Goal: Transaction & Acquisition: Purchase product/service

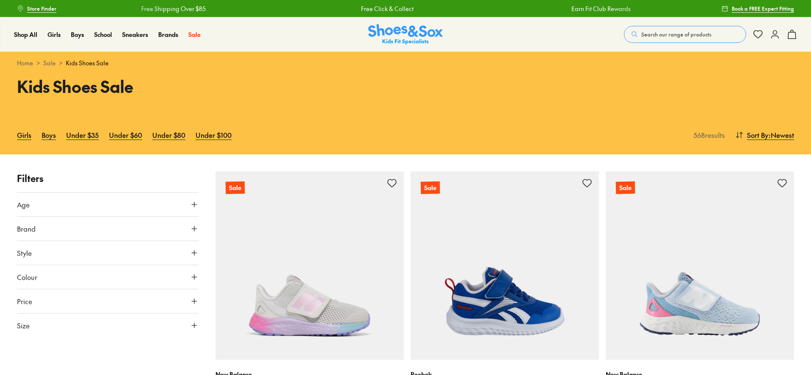
click at [196, 202] on icon at bounding box center [194, 204] width 8 height 8
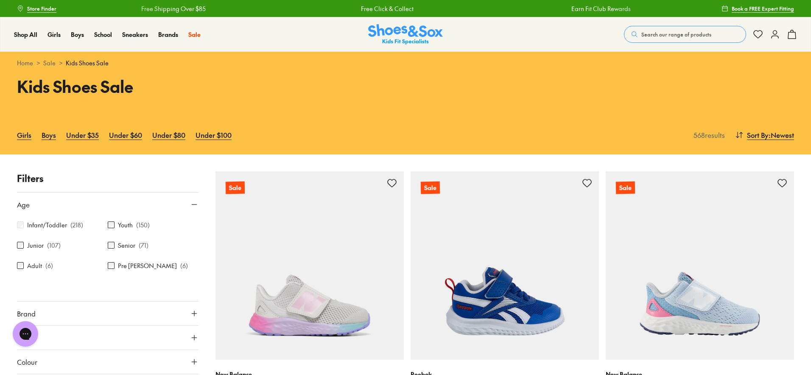
scroll to position [112, 0]
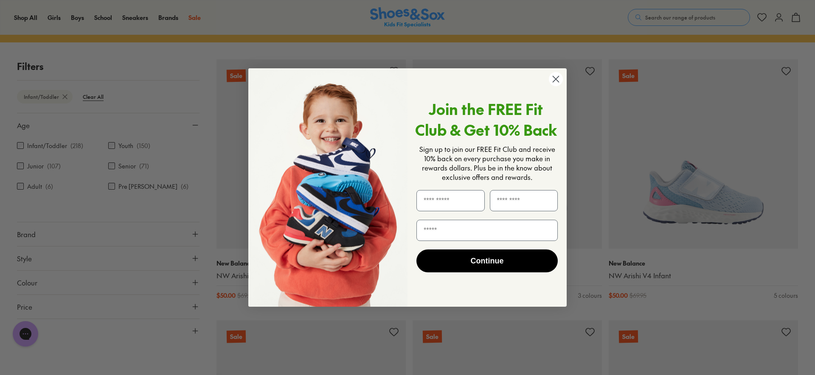
click at [559, 77] on circle "Close dialog" at bounding box center [556, 79] width 14 height 14
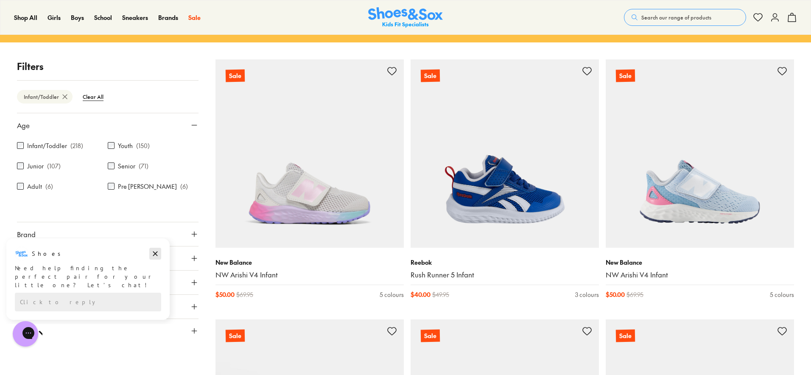
click at [155, 252] on icon "Dismiss campaign" at bounding box center [155, 254] width 8 height 10
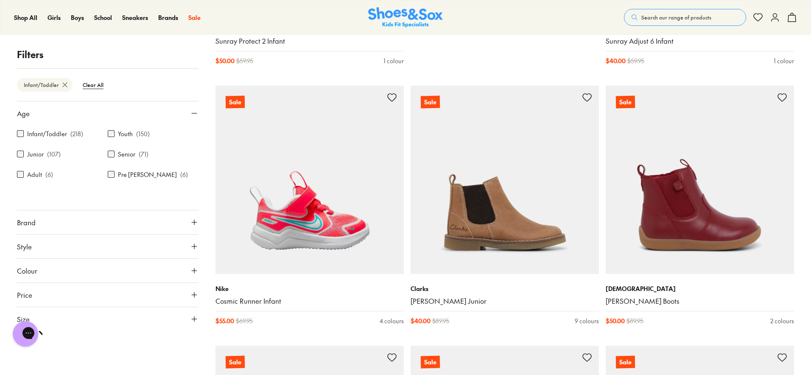
scroll to position [879, 0]
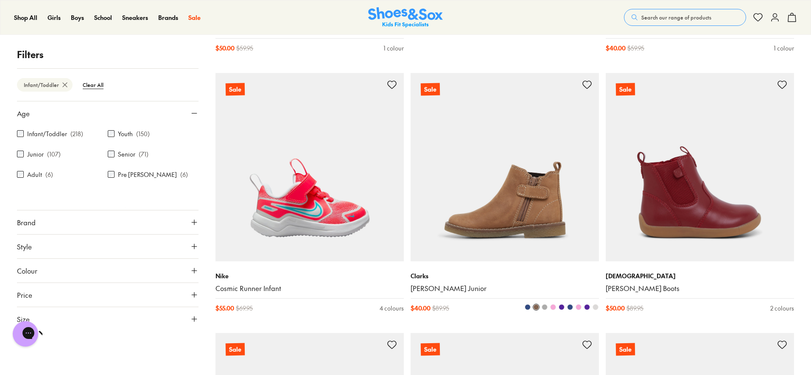
click at [514, 214] on img at bounding box center [505, 167] width 188 height 188
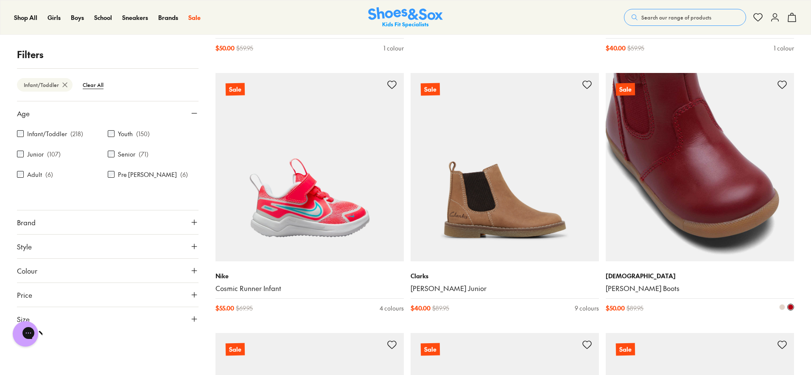
click at [693, 203] on img at bounding box center [700, 167] width 188 height 188
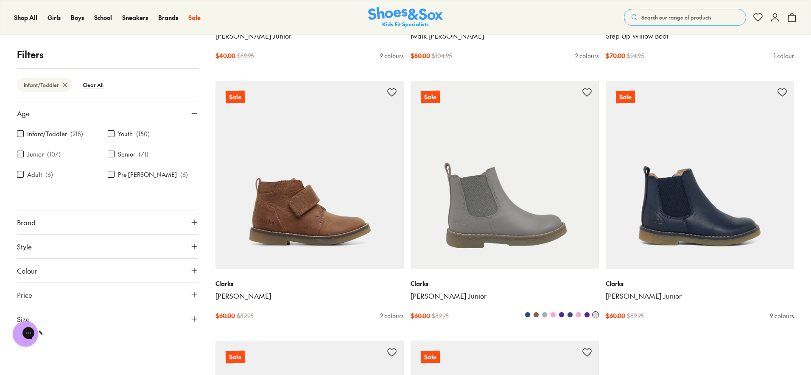
scroll to position [2519, 0]
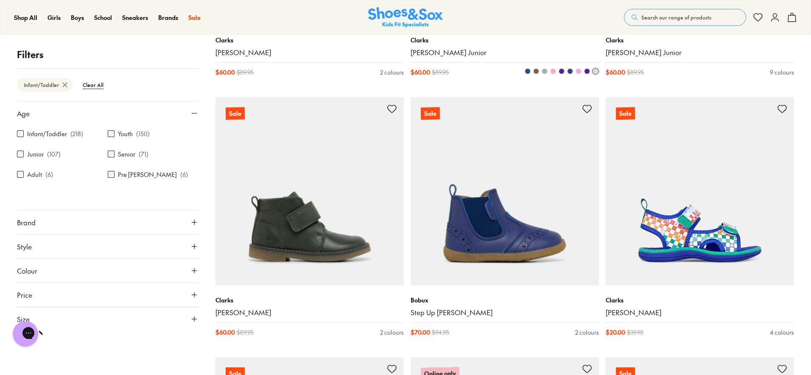
scroll to position [3, 0]
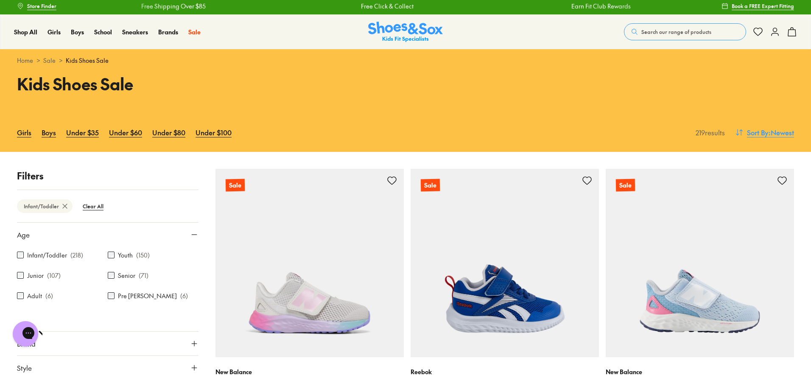
click at [773, 130] on span ": Newest" at bounding box center [781, 132] width 25 height 10
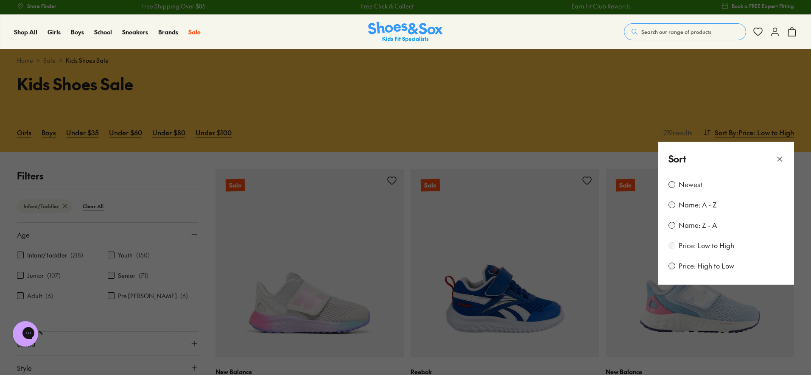
scroll to position [112, 0]
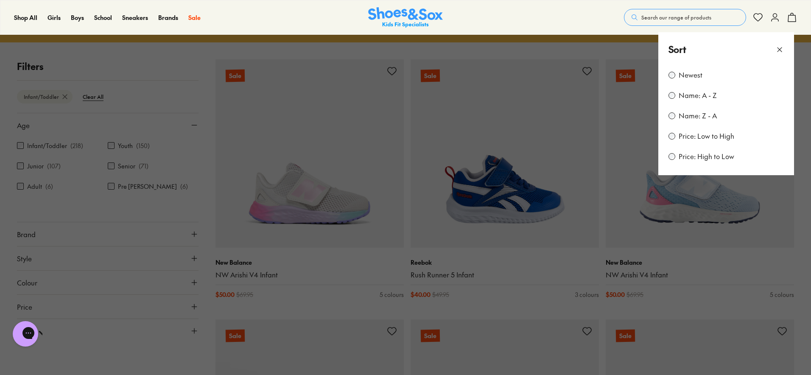
click at [782, 47] on icon at bounding box center [780, 49] width 8 height 8
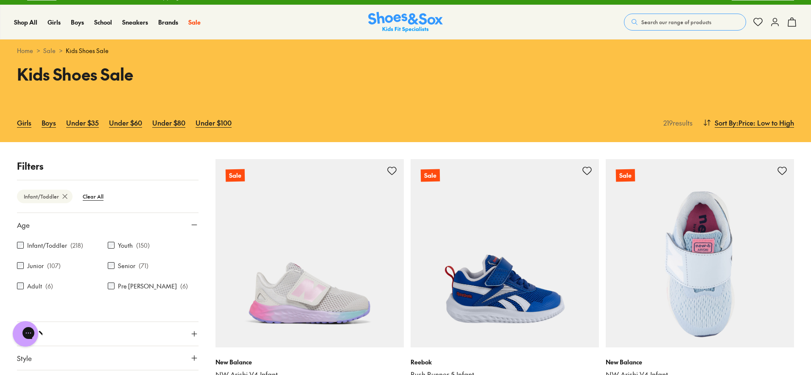
scroll to position [0, 0]
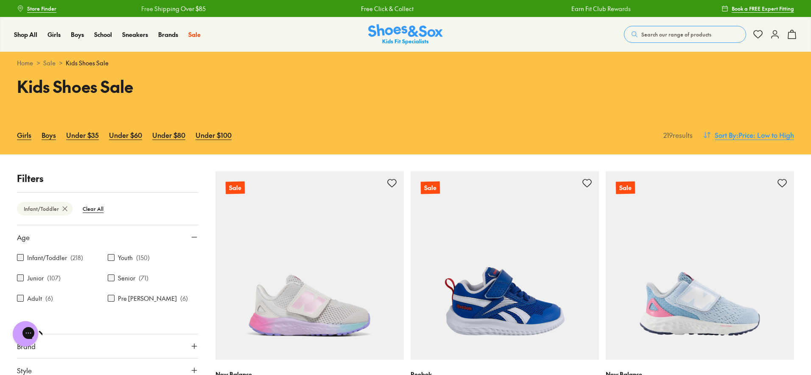
click at [707, 136] on icon at bounding box center [707, 135] width 8 height 8
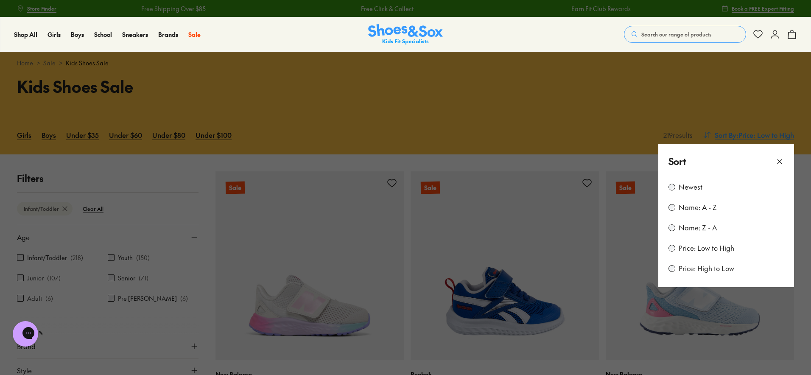
click at [707, 136] on button at bounding box center [405, 187] width 811 height 375
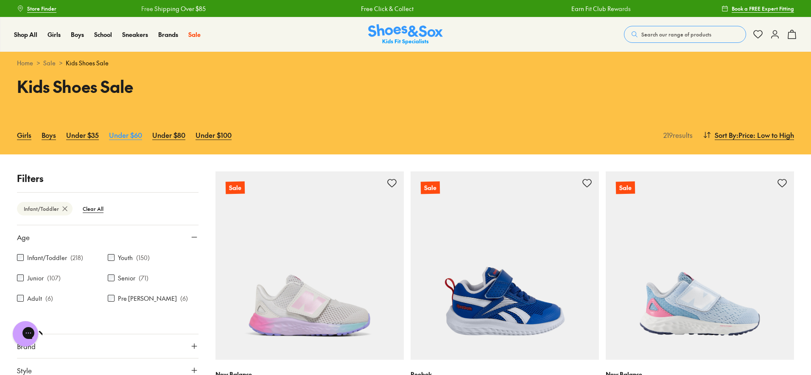
click at [121, 136] on link "Under $60" at bounding box center [125, 135] width 33 height 19
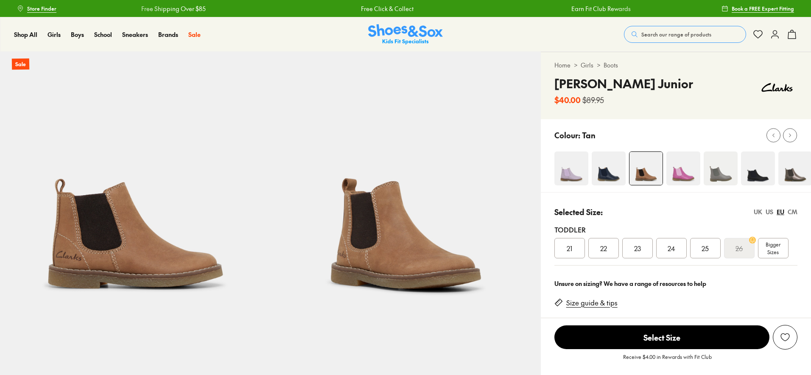
select select "*"
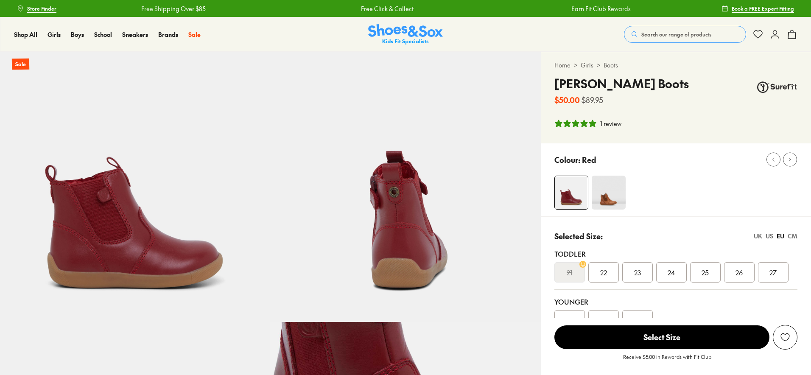
select select "*"
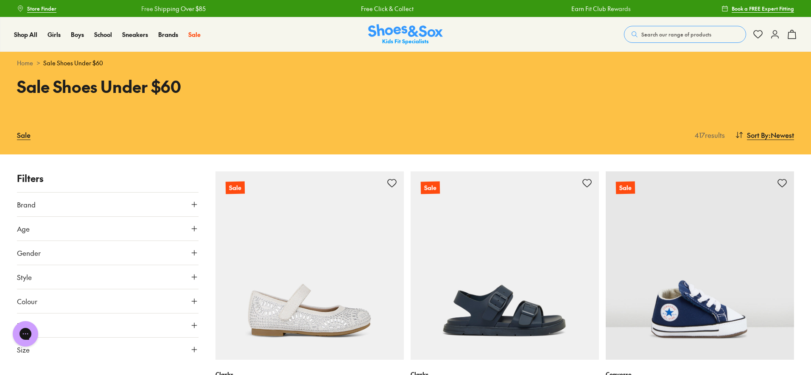
click at [192, 224] on button "Age" at bounding box center [108, 229] width 182 height 24
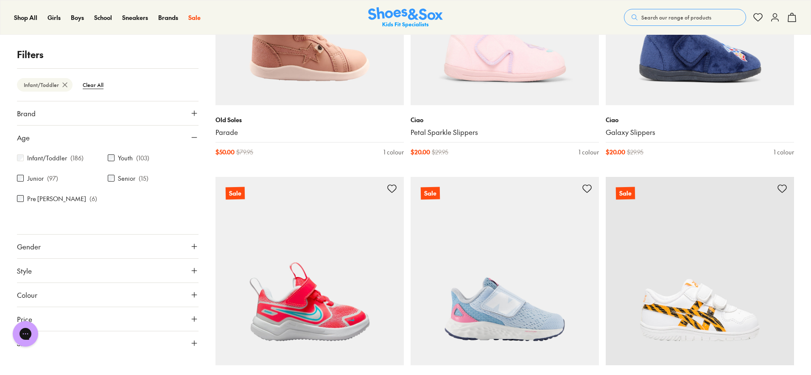
scroll to position [2439, 0]
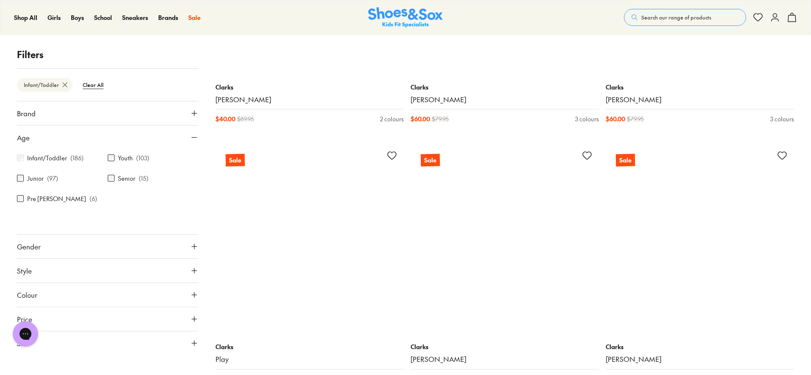
scroll to position [5341, 0]
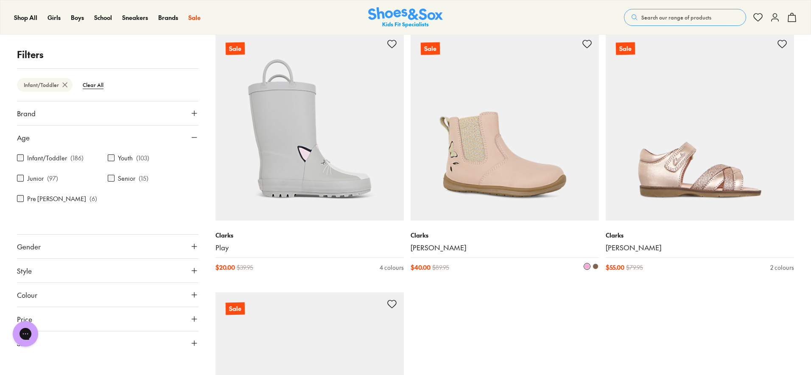
click at [479, 163] on img at bounding box center [505, 126] width 188 height 188
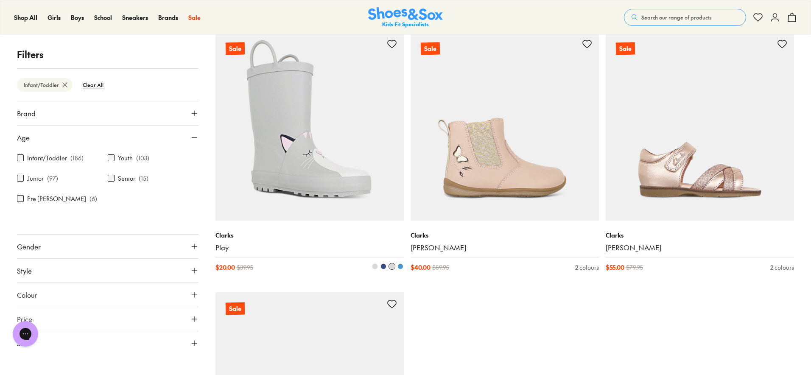
click at [313, 177] on img at bounding box center [310, 126] width 188 height 188
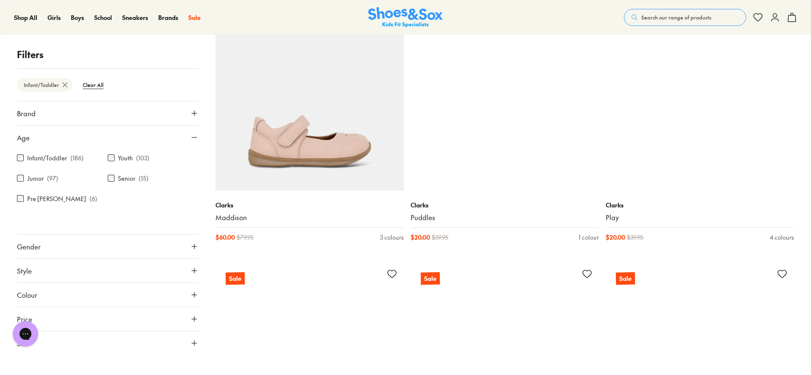
scroll to position [5627, 0]
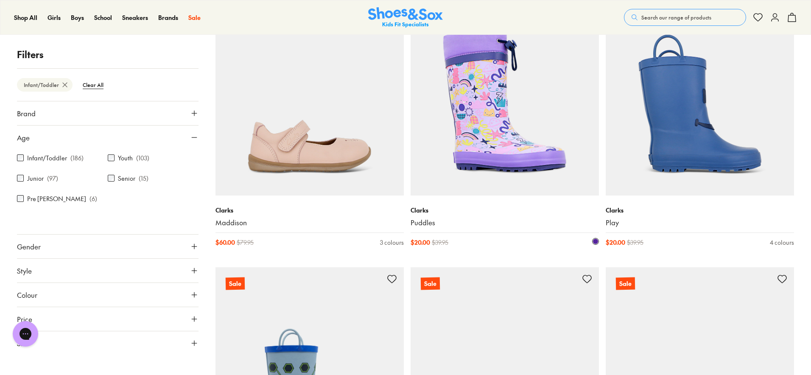
click at [474, 129] on img at bounding box center [505, 101] width 188 height 188
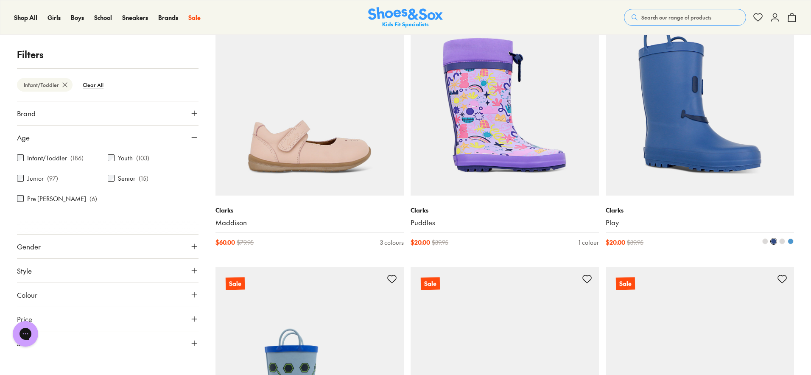
click at [684, 146] on img at bounding box center [700, 101] width 188 height 188
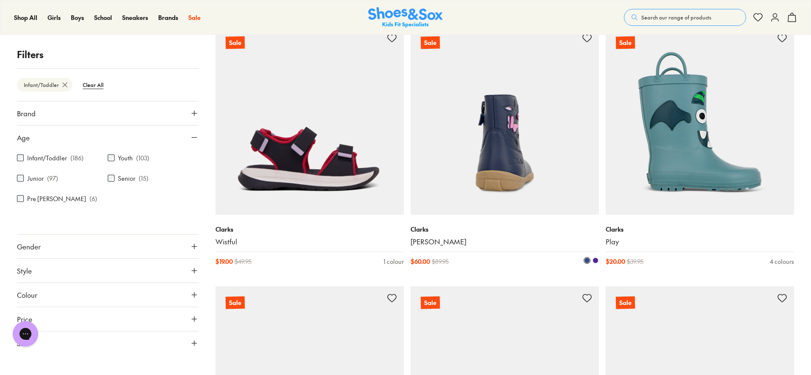
scroll to position [6389, 0]
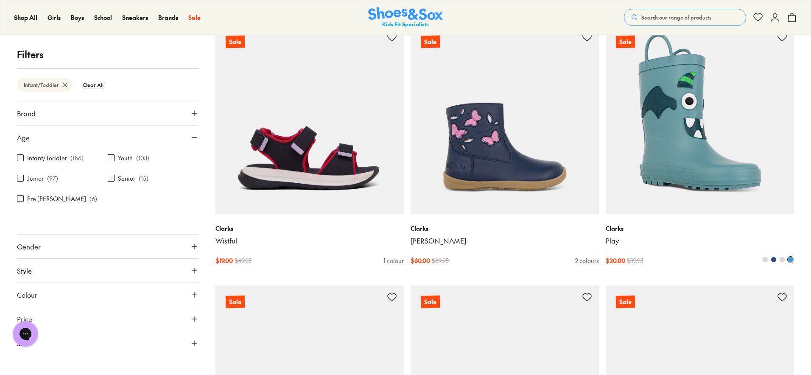
click at [662, 157] on img at bounding box center [700, 119] width 188 height 188
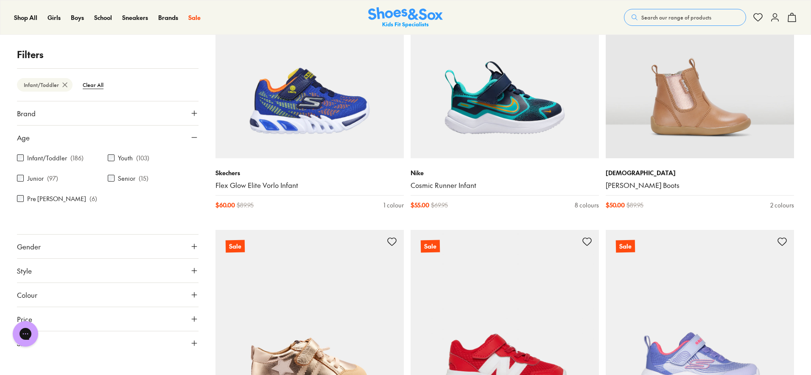
scroll to position [7749, 0]
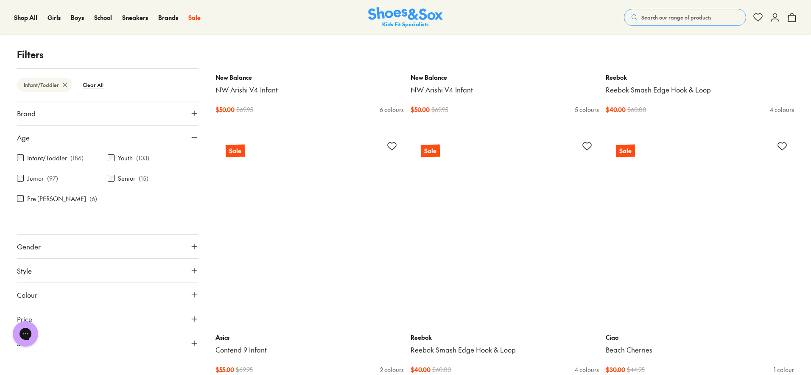
scroll to position [9663, 0]
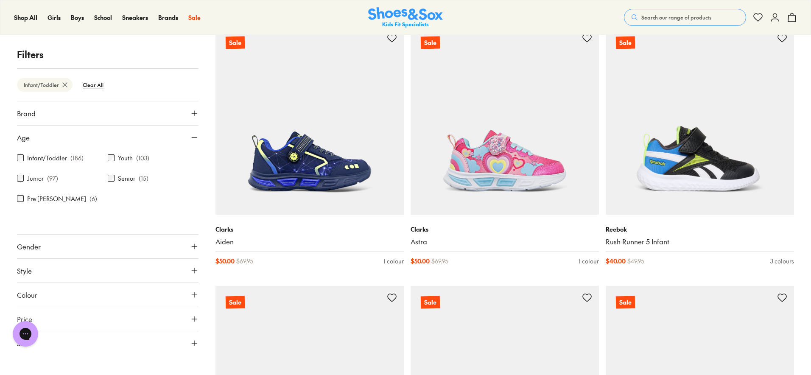
scroll to position [11597, 0]
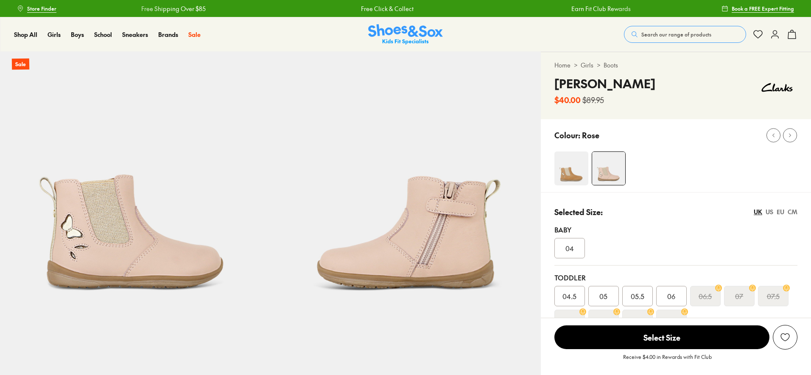
select select "*"
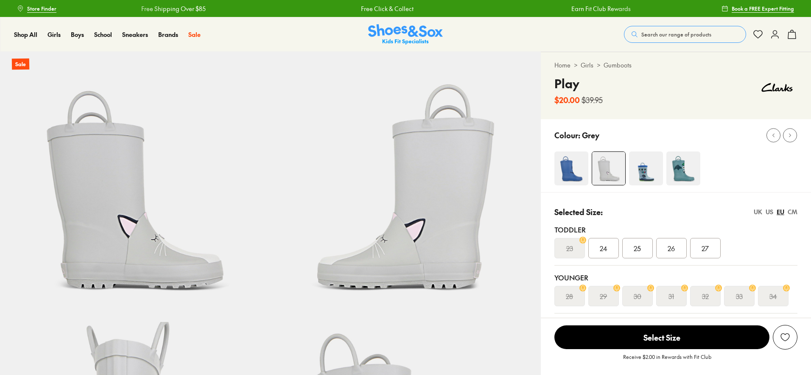
select select "*"
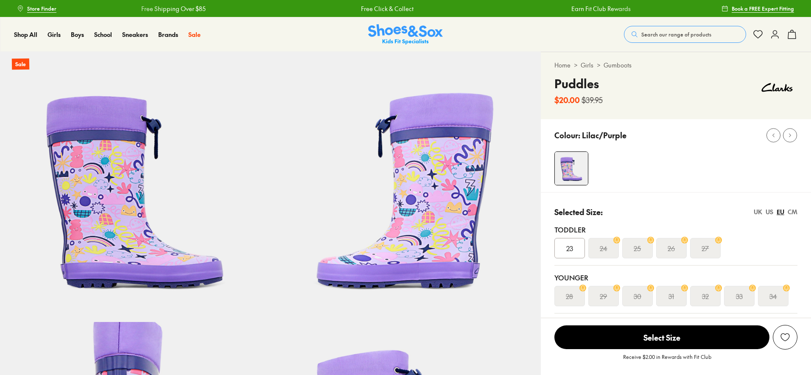
select select "*"
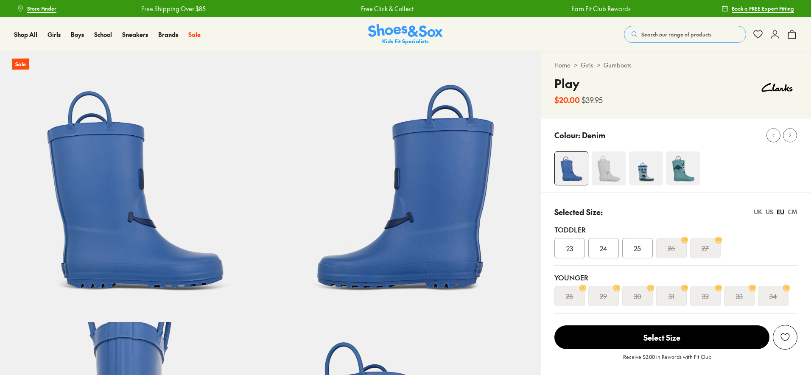
select select "*"
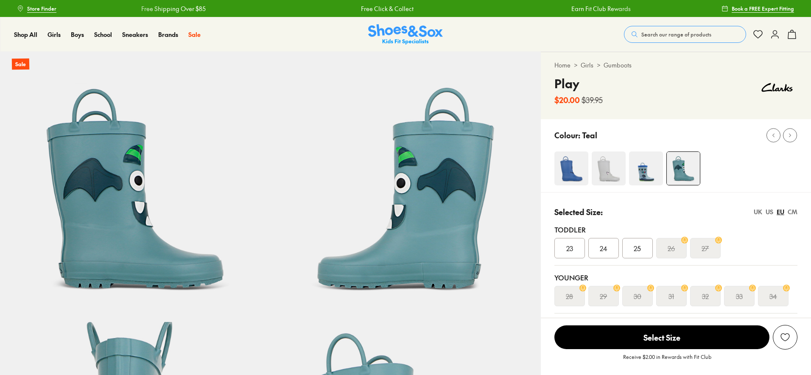
select select "*"
